Goal: Feedback & Contribution: Leave review/rating

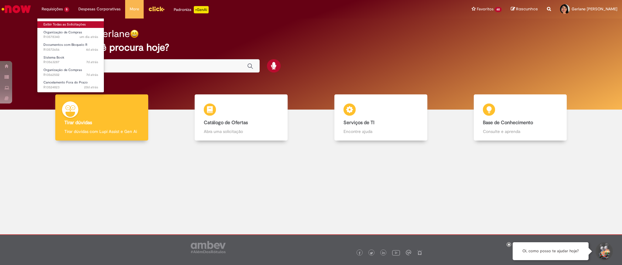
click at [68, 26] on link "Exibir Todas as Solicitações" at bounding box center [70, 24] width 67 height 7
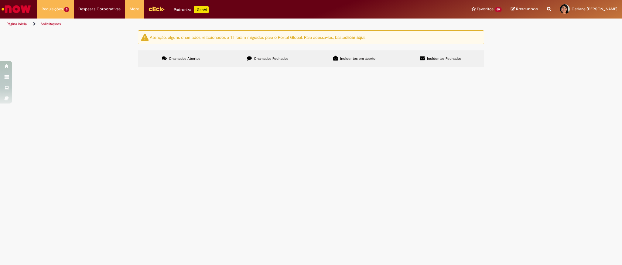
click at [284, 57] on span "Chamados Fechados" at bounding box center [271, 58] width 35 height 5
click at [0, 0] on span "VISTORIA FINAL AVCB 2025" at bounding box center [0, 0] width 0 height 0
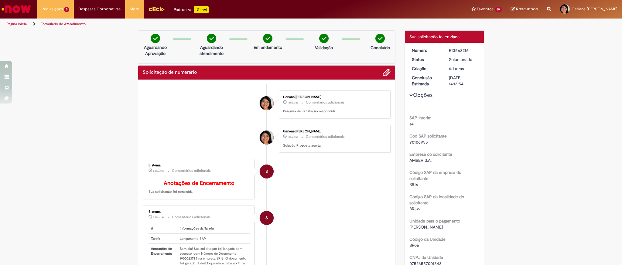
click at [184, 227] on div "Sistema 23h atrás 23 horas atrás Comentários adicionais # Informações da Tarefa…" at bounding box center [199, 249] width 108 height 84
click at [187, 265] on td "Bom dia! Sua solicitação foi lançada com sucesso, com Número de Documento 19000…" at bounding box center [213, 263] width 72 height 39
copy td "1900023789"
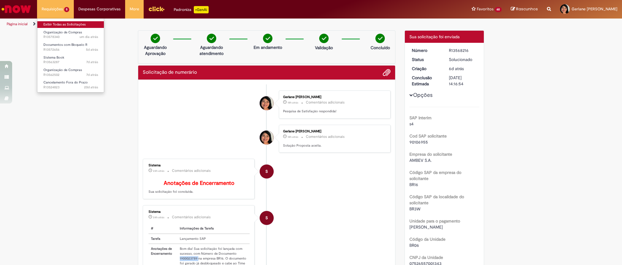
click at [70, 26] on link "Exibir Todas as Solicitações" at bounding box center [70, 24] width 67 height 7
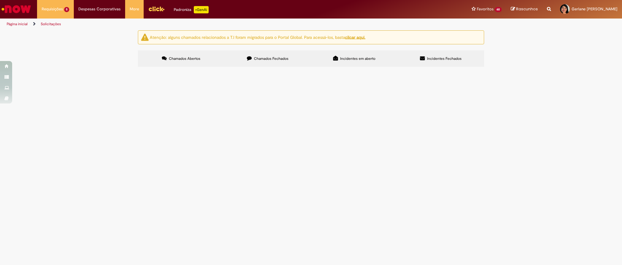
click at [0, 0] on span "Bom dia, consegue liberar por favor o pagamento , o pedido dessa nota é de regu…" at bounding box center [0, 0] width 0 height 0
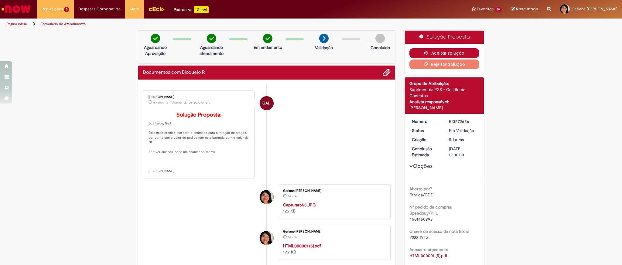
click at [442, 48] on button "Aceitar solução" at bounding box center [444, 53] width 70 height 10
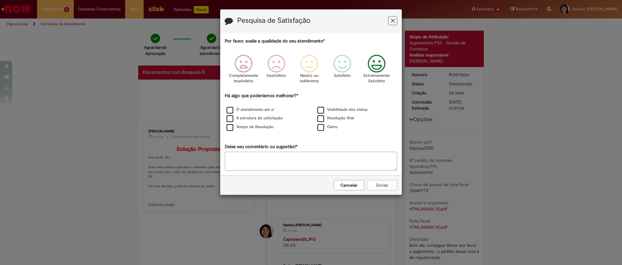
click at [376, 69] on icon "Feedback" at bounding box center [376, 64] width 23 height 18
drag, startPoint x: 262, startPoint y: 112, endPoint x: 333, endPoint y: 110, distance: 70.2
click at [333, 110] on div "O atendimento em si Visibilidade dos status A estrutura da solicitação Resoluçã…" at bounding box center [311, 119] width 182 height 26
click at [333, 110] on label "Visibilidade dos status" at bounding box center [342, 110] width 50 height 6
click at [238, 110] on label "O atendimento em si" at bounding box center [250, 110] width 47 height 6
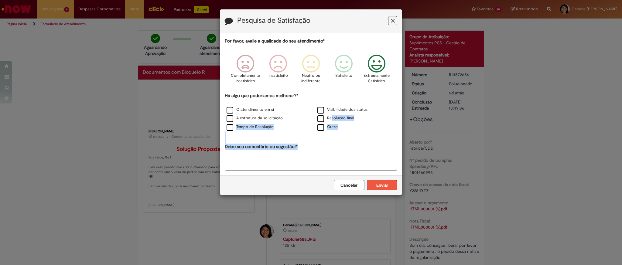
drag, startPoint x: 332, startPoint y: 120, endPoint x: 382, endPoint y: 184, distance: 81.4
click at [382, 184] on form "Pesquisa de Satisfação Por favor, avalie a qualidade do seu atendimento* Comple…" at bounding box center [311, 102] width 182 height 186
click at [382, 184] on button "Enviar" at bounding box center [382, 185] width 30 height 10
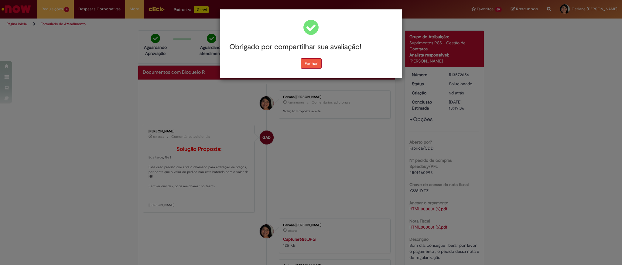
click at [312, 64] on button "Fechar" at bounding box center [311, 63] width 21 height 10
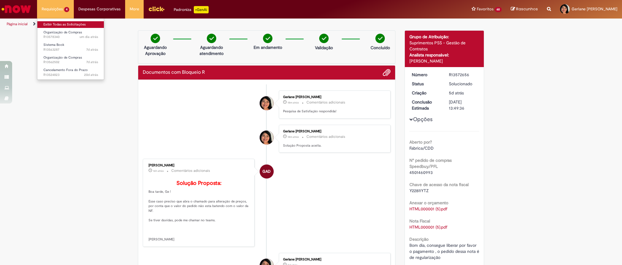
click at [64, 25] on link "Exibir Todas as Solicitações" at bounding box center [70, 24] width 67 height 7
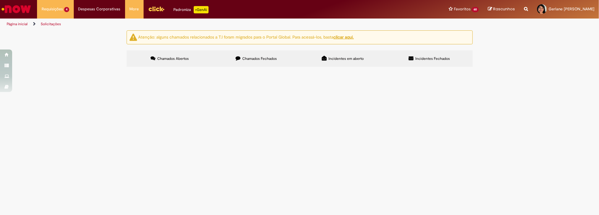
click at [537, 43] on div "Atenção: alguns chamados relacionados a T.I foram migrados para o Portal Global…" at bounding box center [299, 49] width 599 height 38
